Goal: Transaction & Acquisition: Purchase product/service

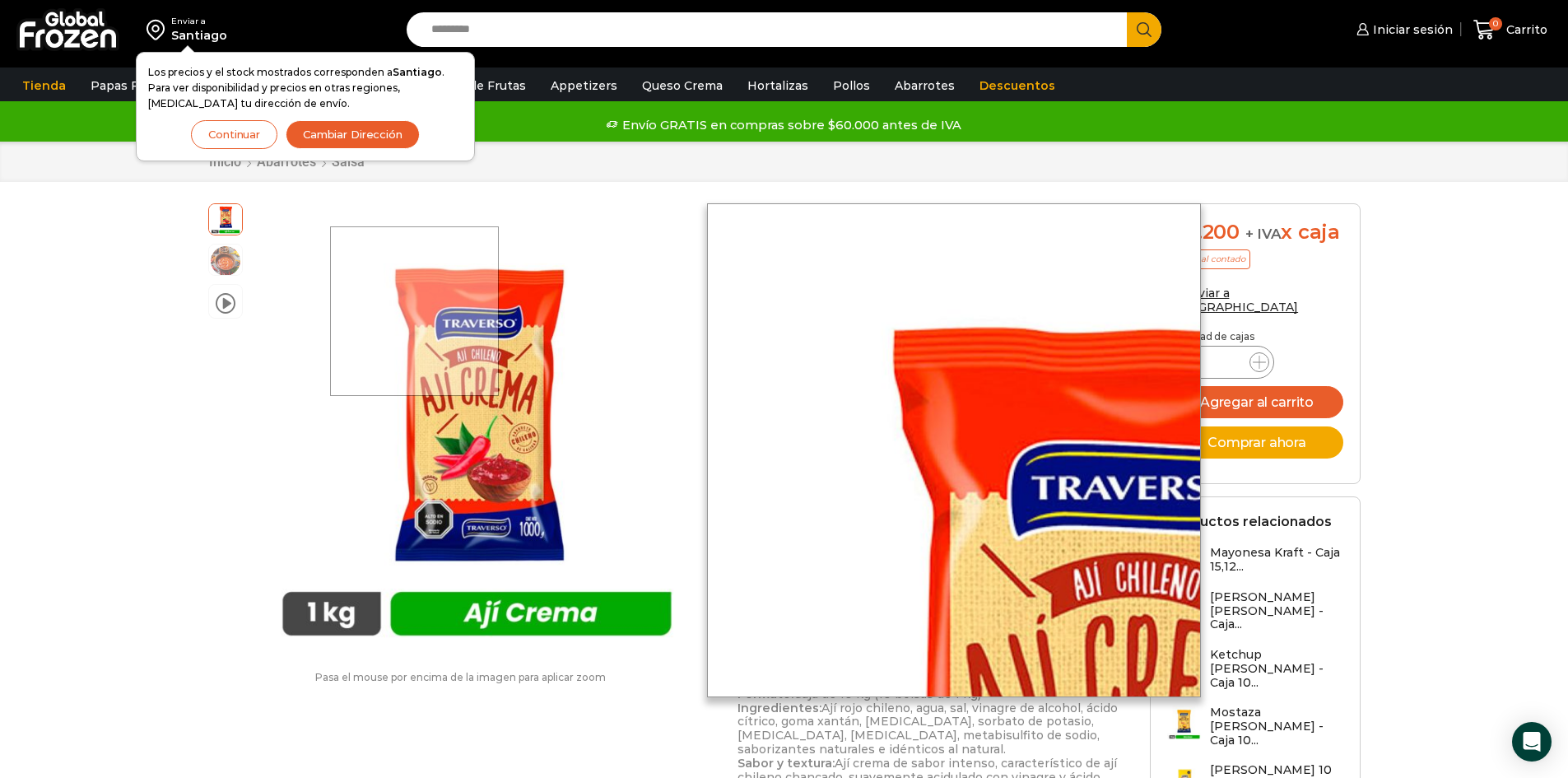
drag, startPoint x: 467, startPoint y: 330, endPoint x: 414, endPoint y: 310, distance: 56.6
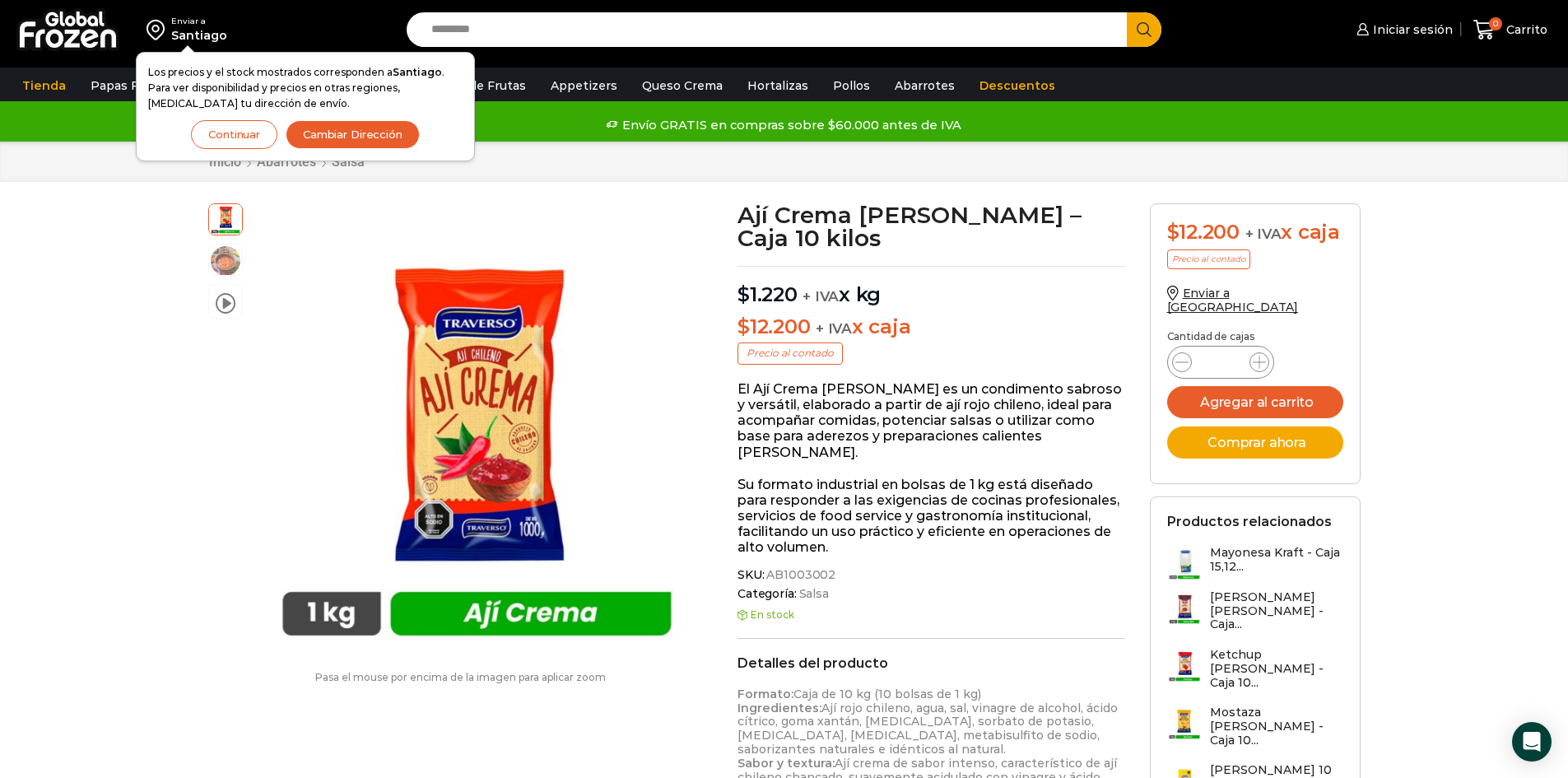
drag, startPoint x: 414, startPoint y: 310, endPoint x: 152, endPoint y: 442, distance: 293.4
click at [152, 442] on div "Enviar a [GEOGRAPHIC_DATA] Los precios y el stock mostrados corresponden a [GEO…" at bounding box center [784, 758] width 1568 height 1519
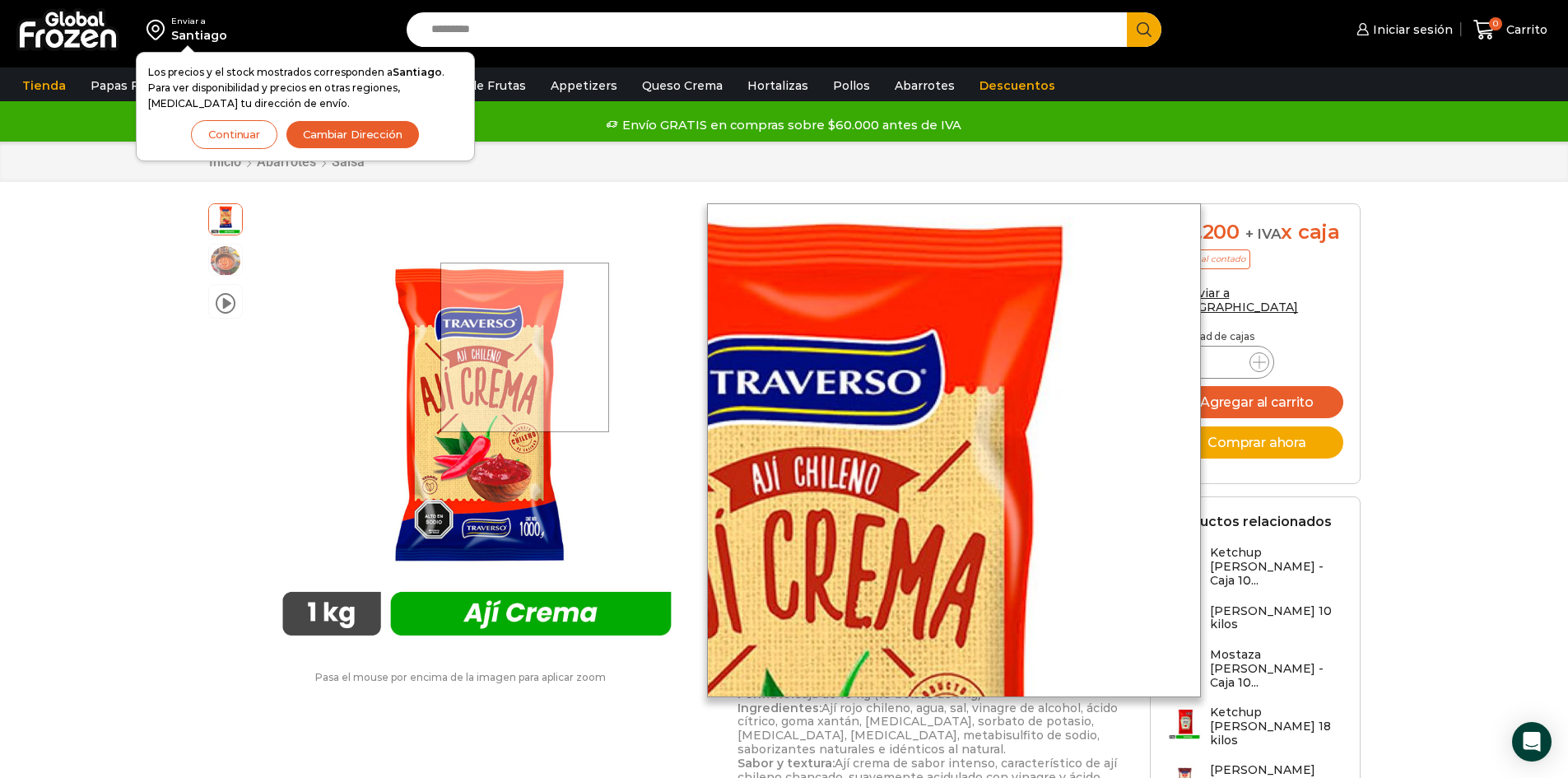
click at [526, 347] on div at bounding box center [525, 348] width 170 height 170
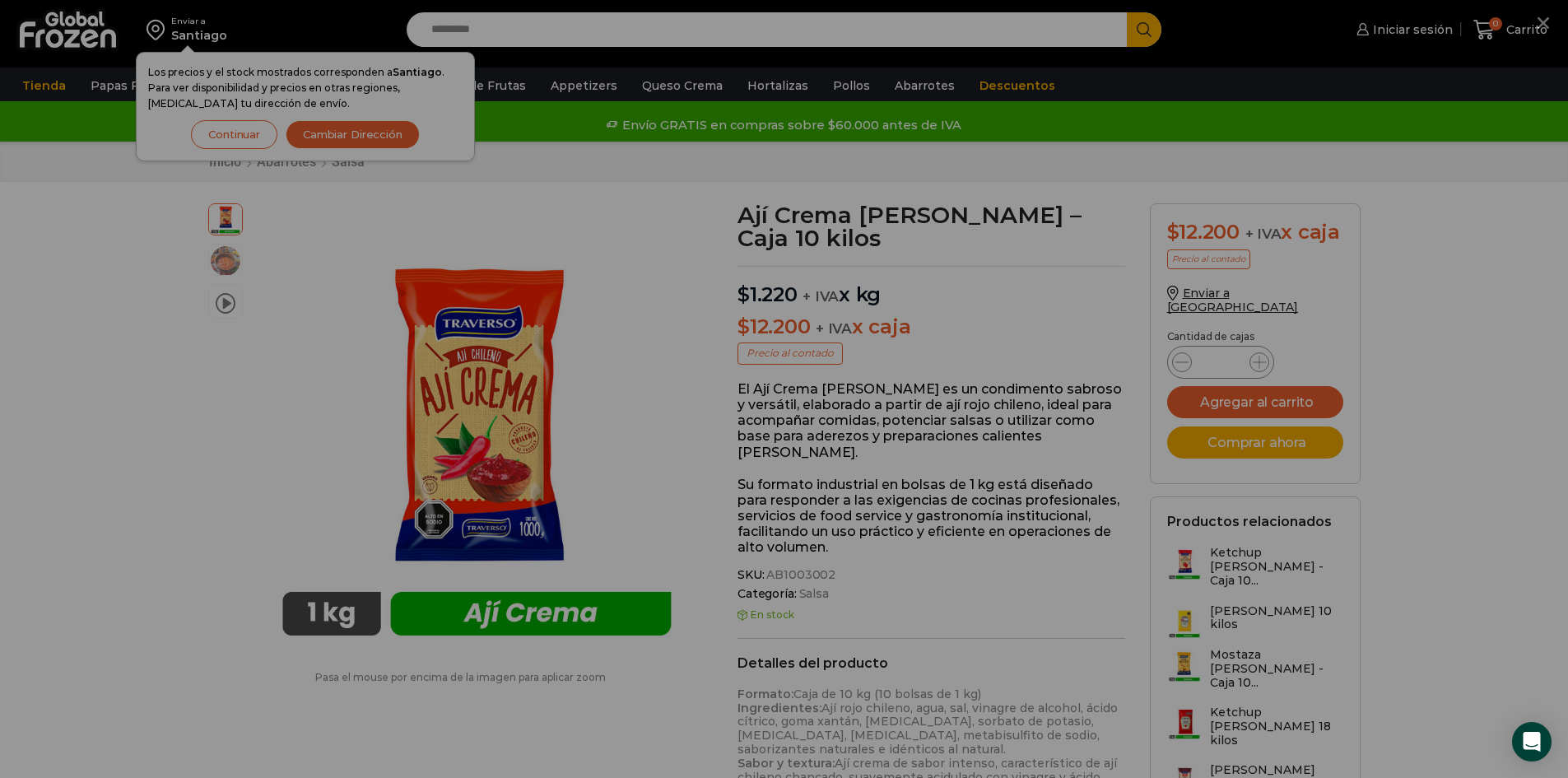
click at [526, 347] on div at bounding box center [784, 389] width 1568 height 778
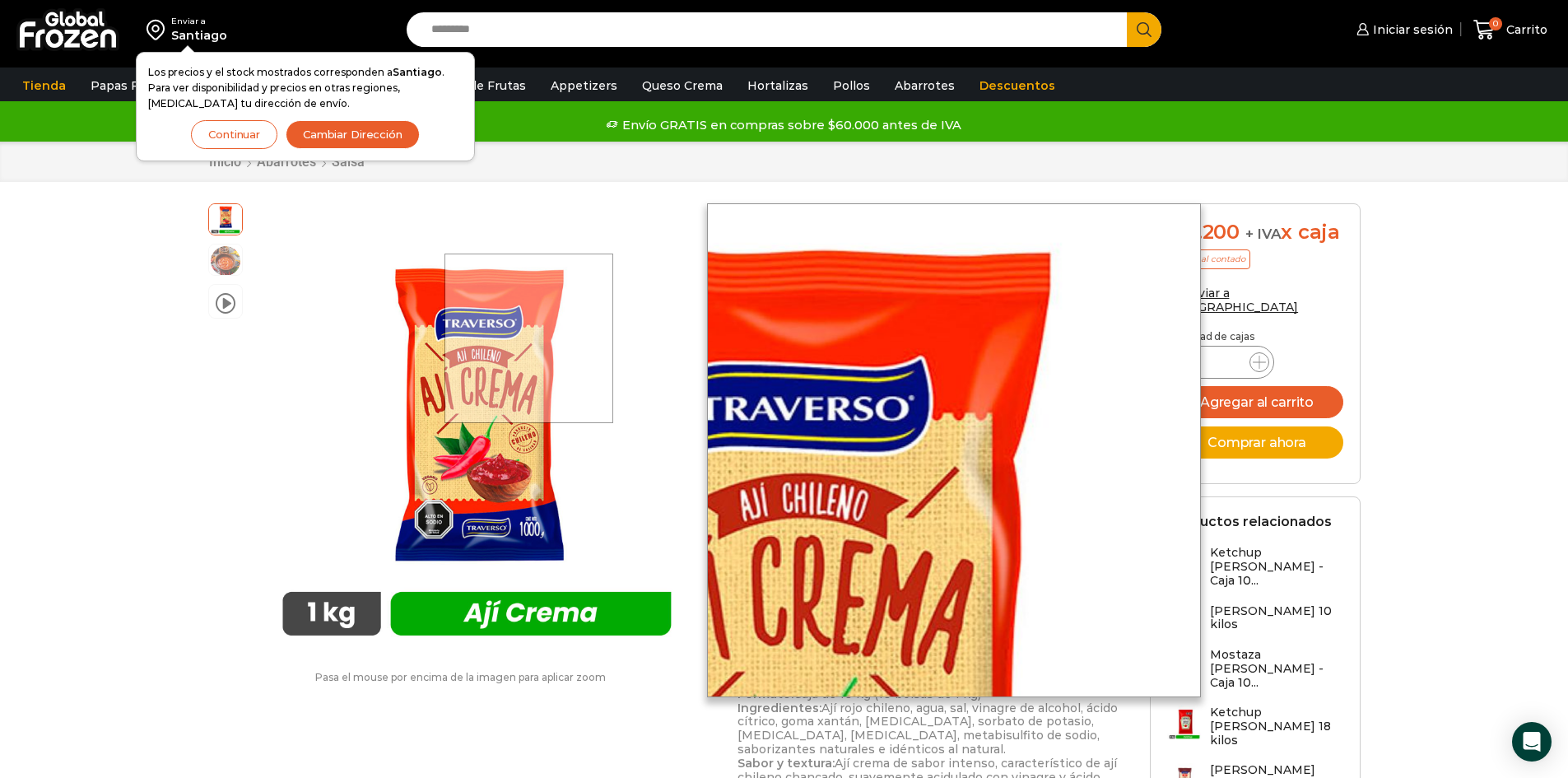
click at [530, 338] on div at bounding box center [529, 339] width 170 height 170
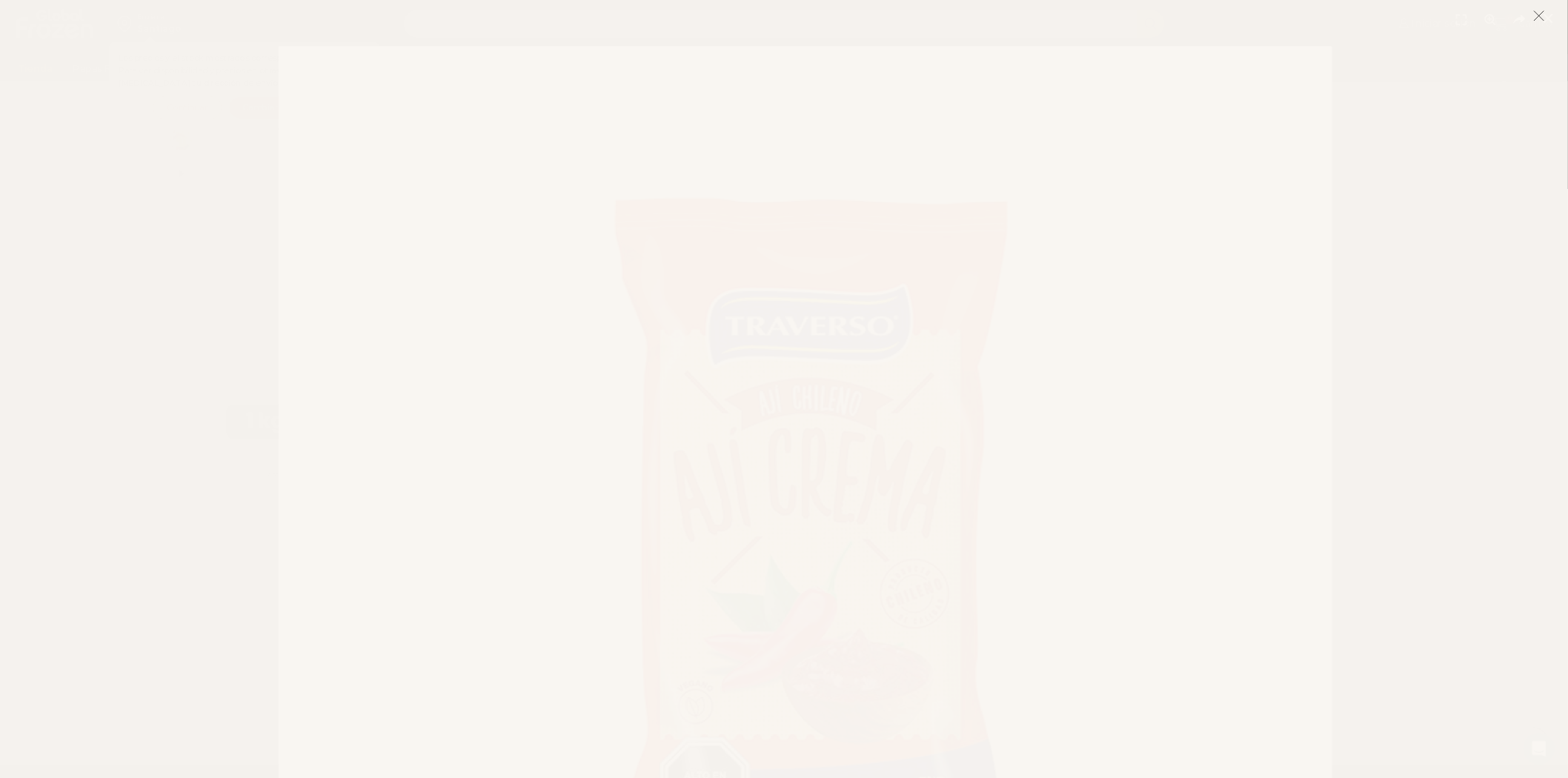
scroll to position [506, 0]
click at [1411, 22] on icon at bounding box center [1535, 18] width 13 height 13
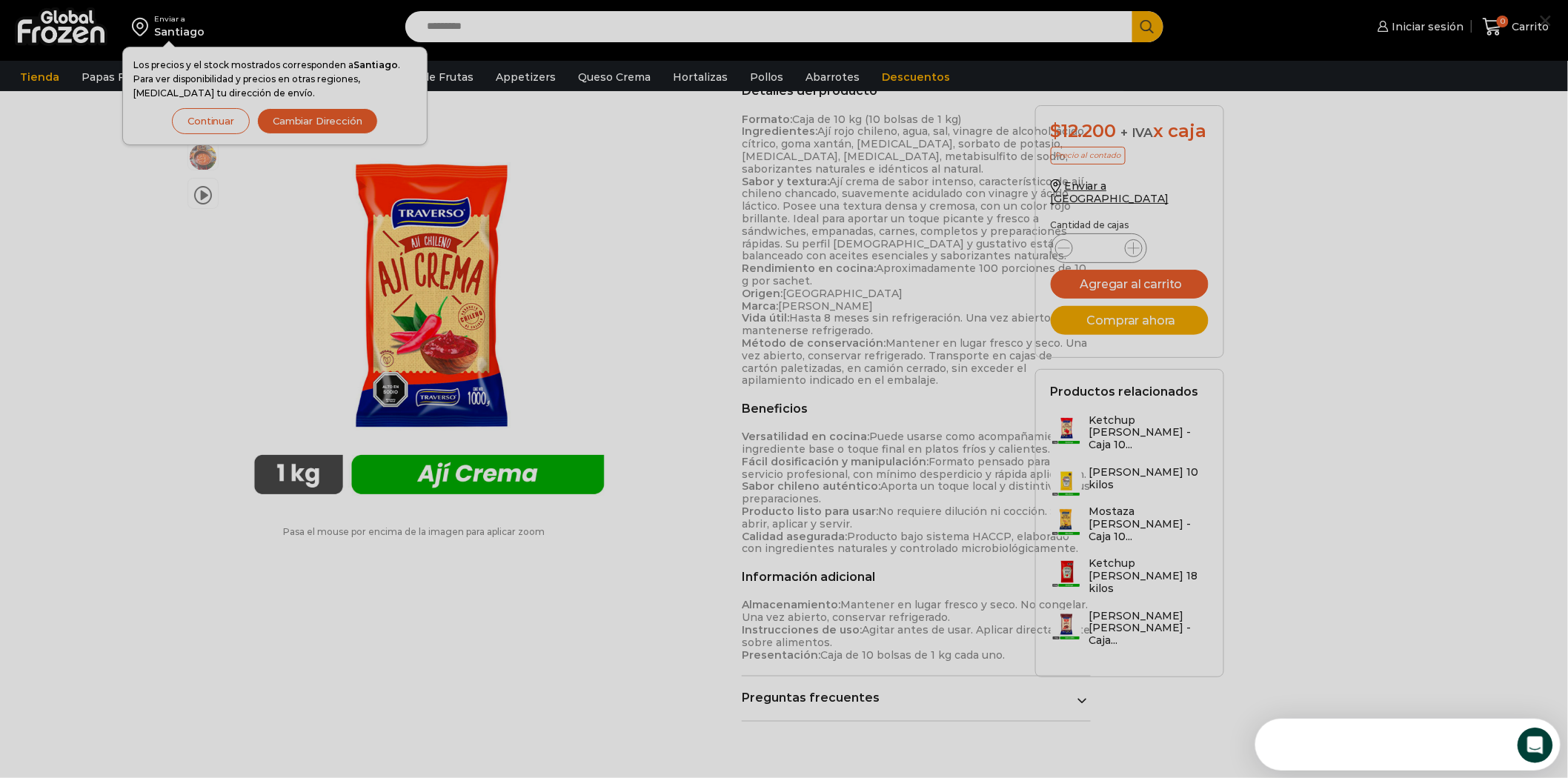
scroll to position [0, 0]
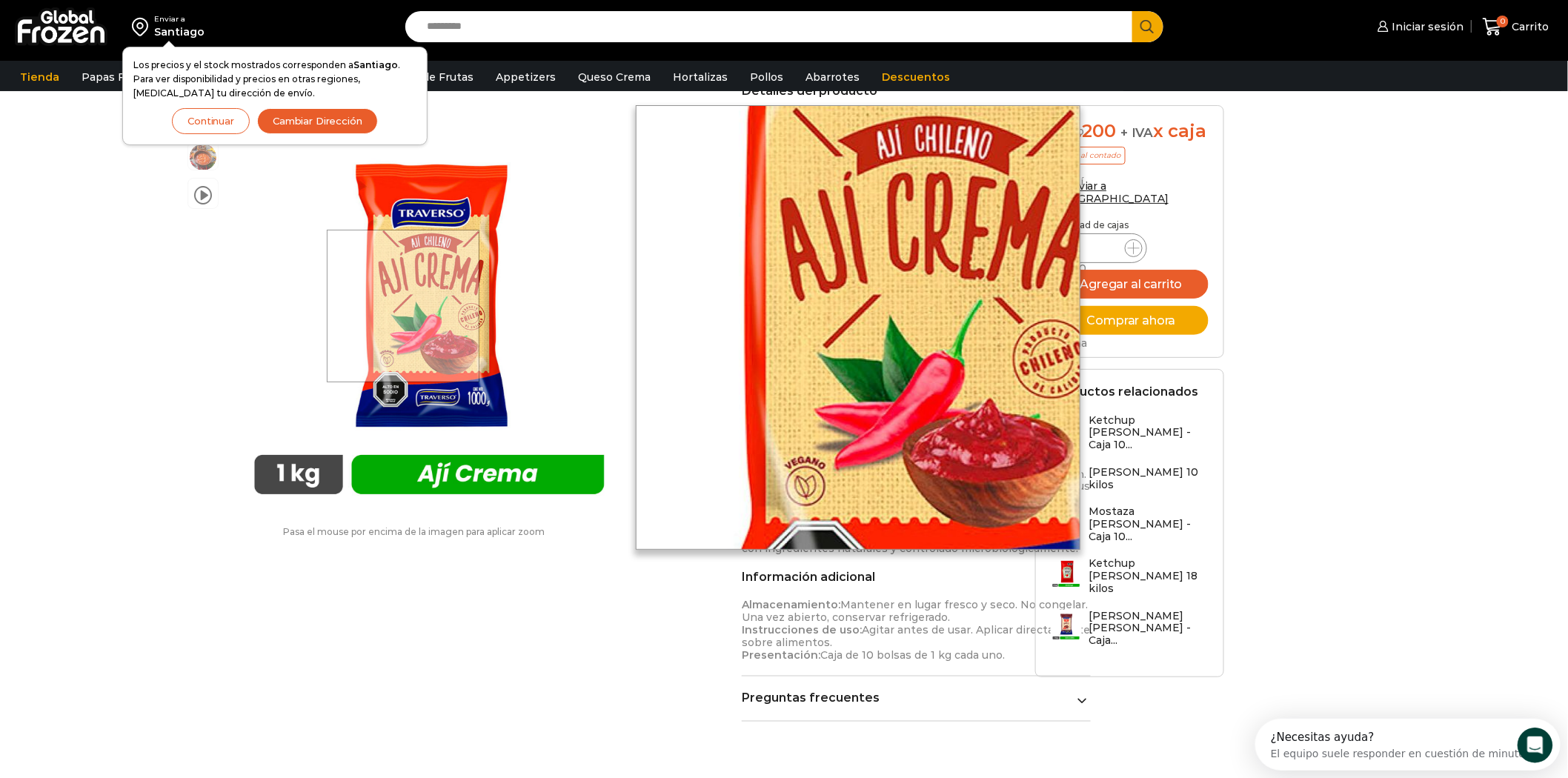
click at [388, 295] on div at bounding box center [404, 306] width 153 height 153
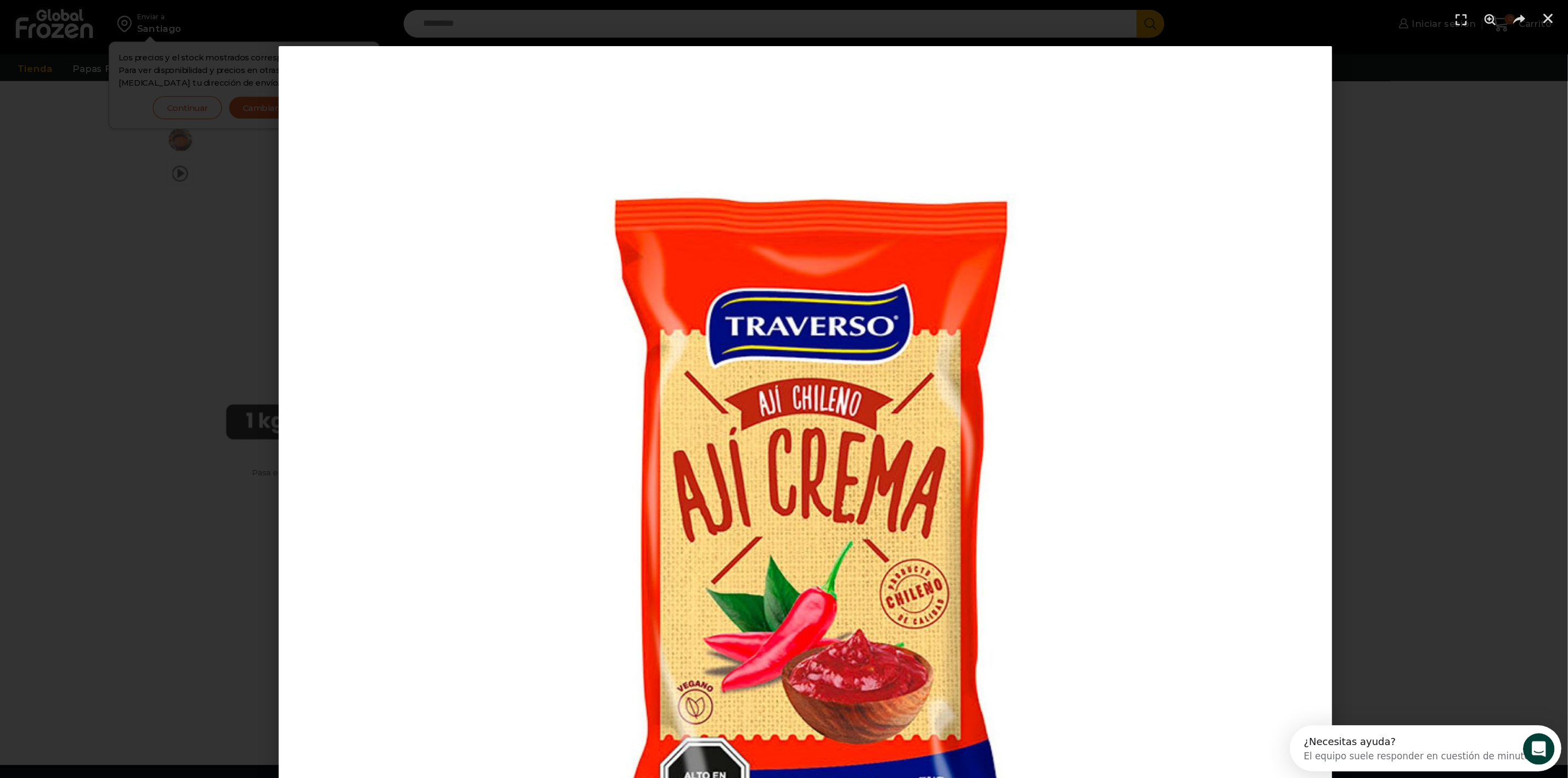
scroll to position [376, 0]
